Goal: Information Seeking & Learning: Learn about a topic

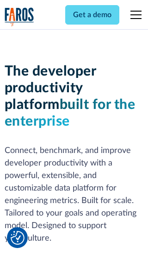
scroll to position [140, 0]
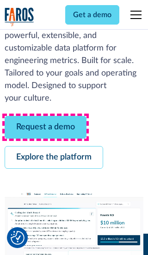
click at [45, 127] on link "Request a demo" at bounding box center [46, 127] width 82 height 23
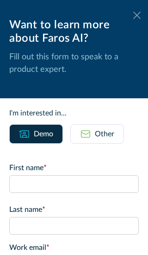
click at [137, 15] on icon at bounding box center [137, 15] width 7 height 7
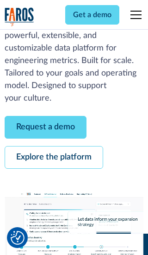
scroll to position [170, 0]
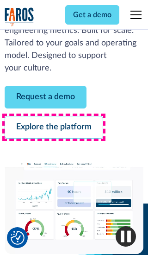
click at [54, 127] on link "Explore the platform" at bounding box center [54, 127] width 99 height 23
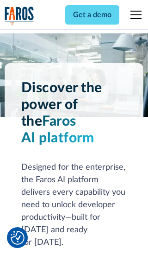
scroll to position [6971, 0]
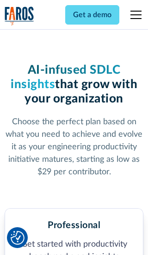
scroll to position [1441, 0]
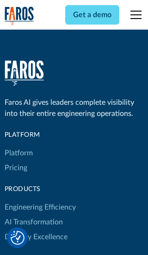
click at [18, 146] on link "Platform" at bounding box center [19, 153] width 28 height 15
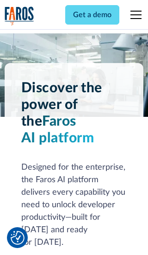
scroll to position [7269, 0]
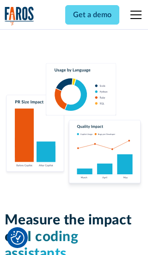
scroll to position [5737, 0]
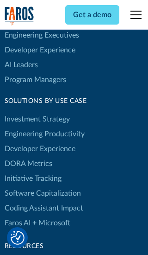
click at [28, 156] on link "DORA Metrics" at bounding box center [29, 163] width 48 height 15
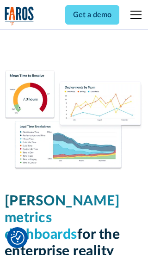
scroll to position [4065, 0]
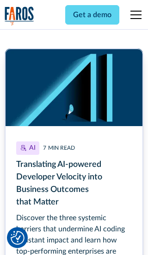
scroll to position [4154, 0]
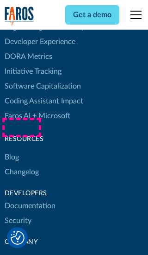
click at [21, 165] on link "Changelog" at bounding box center [22, 172] width 34 height 15
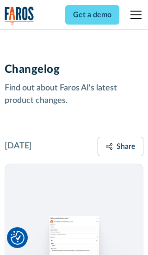
scroll to position [11207, 0]
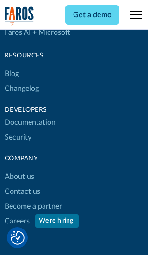
click at [19, 169] on link "About us" at bounding box center [20, 176] width 30 height 15
